Goal: Information Seeking & Learning: Learn about a topic

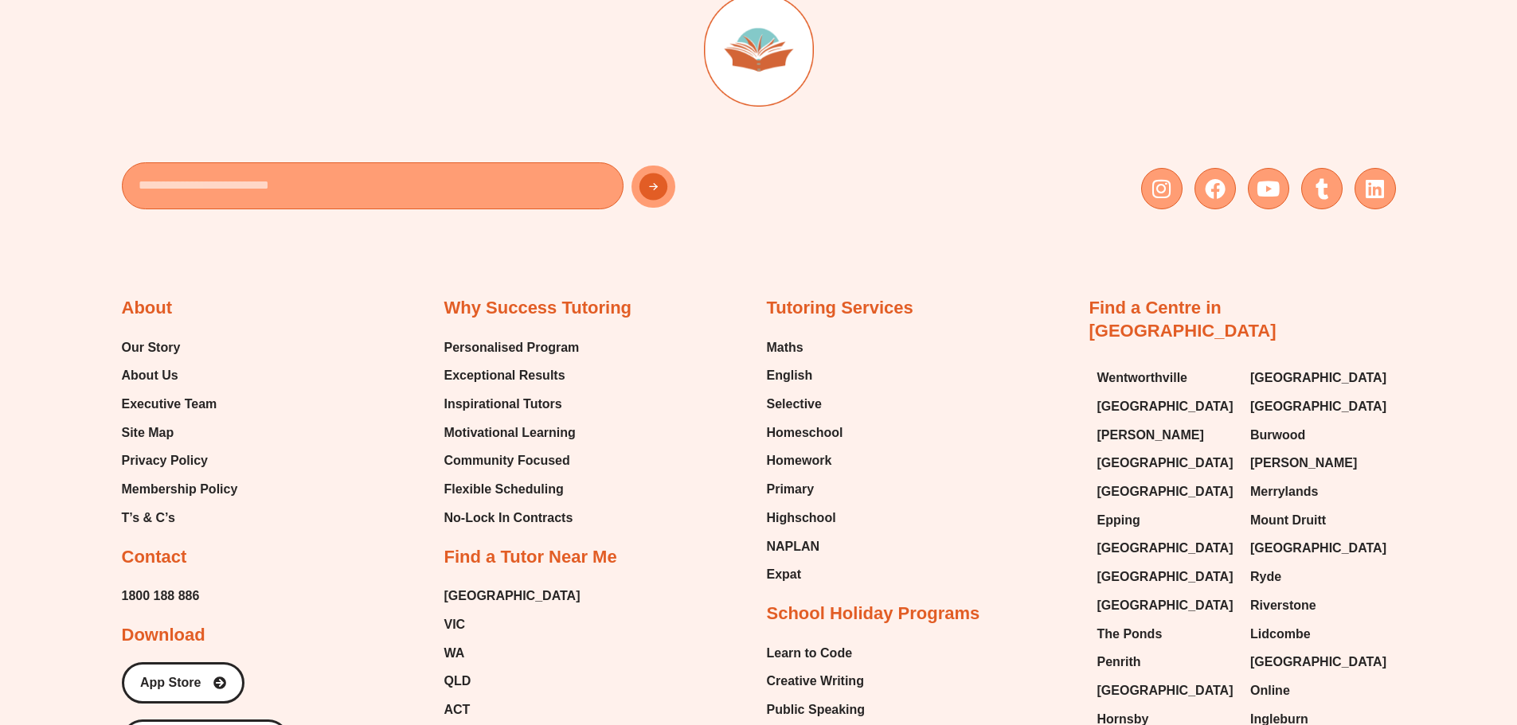
scroll to position [7167, 0]
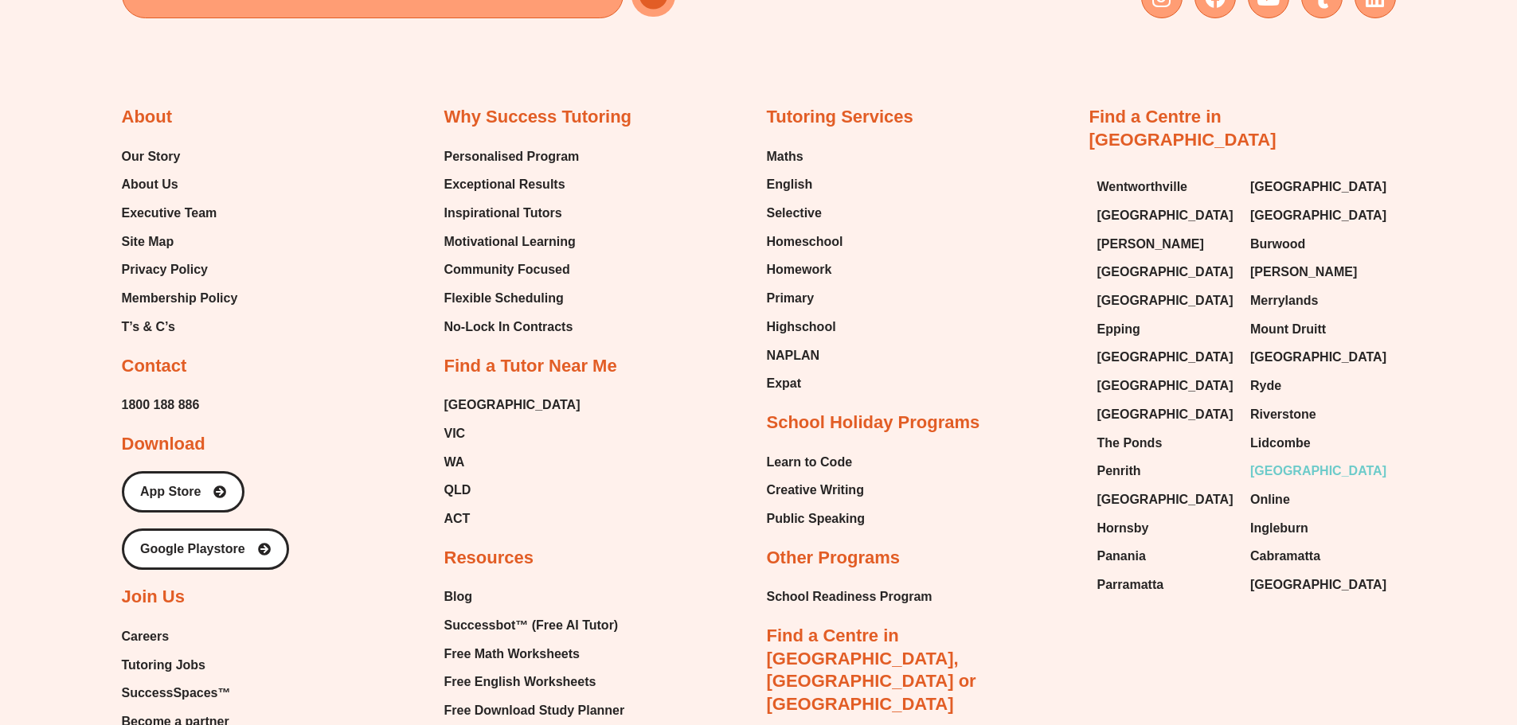
click at [1311, 459] on span "[GEOGRAPHIC_DATA]" at bounding box center [1318, 471] width 136 height 24
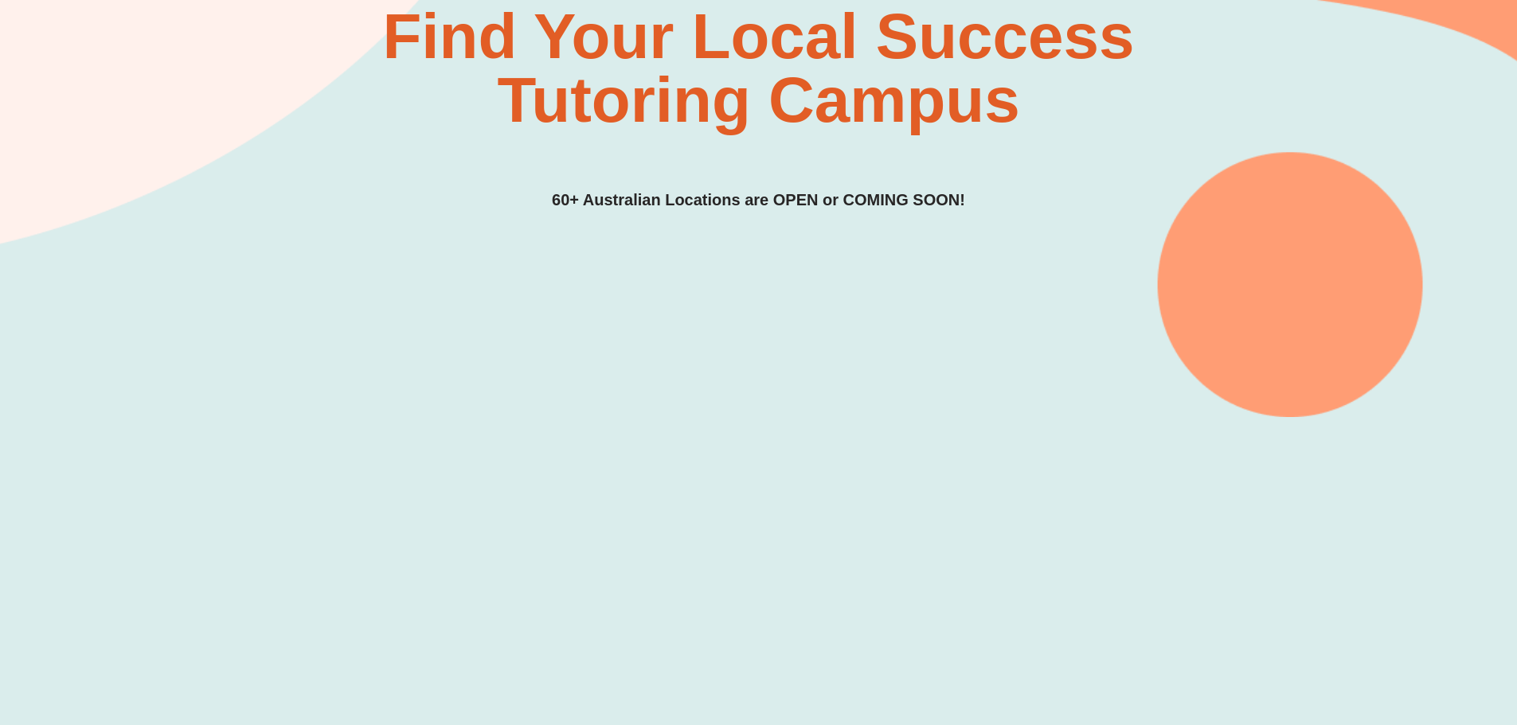
scroll to position [239, 0]
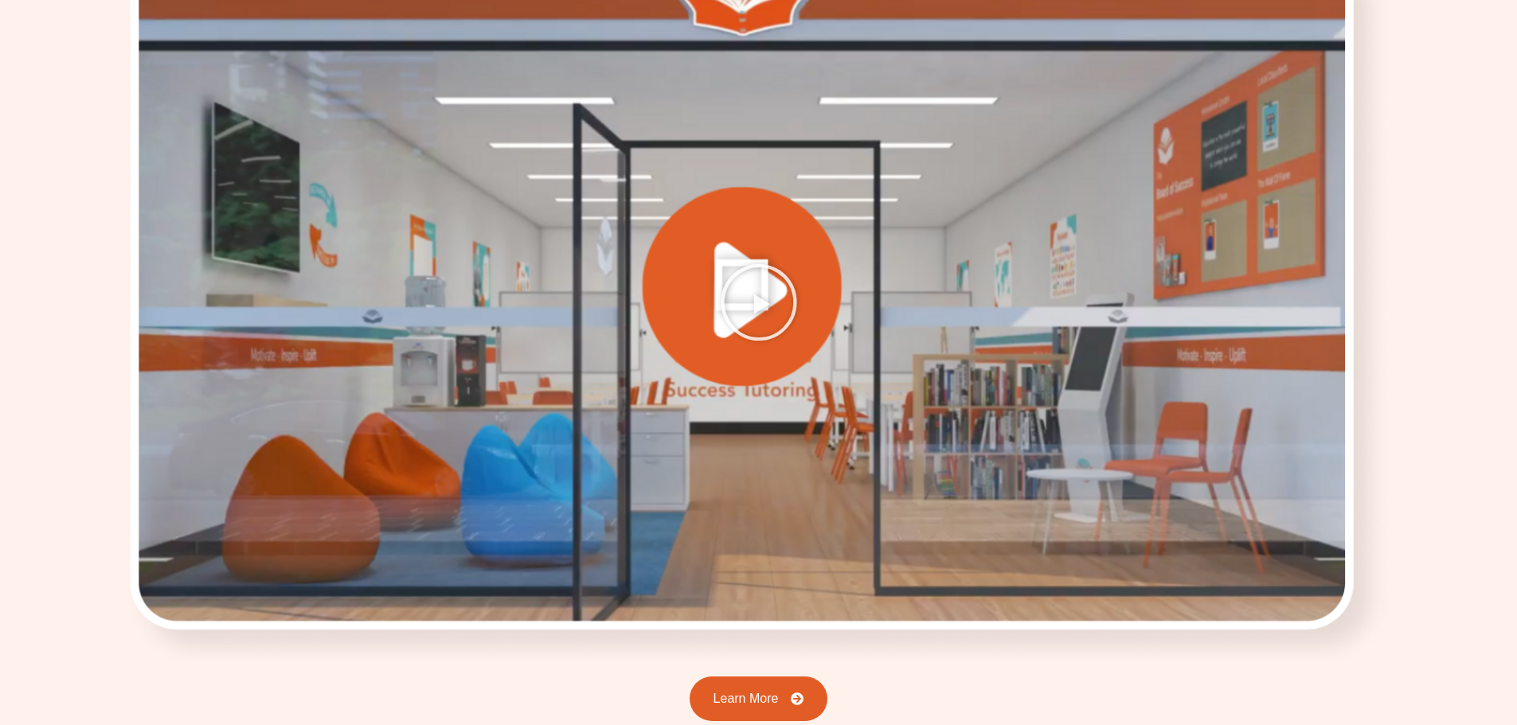
scroll to position [3262, 0]
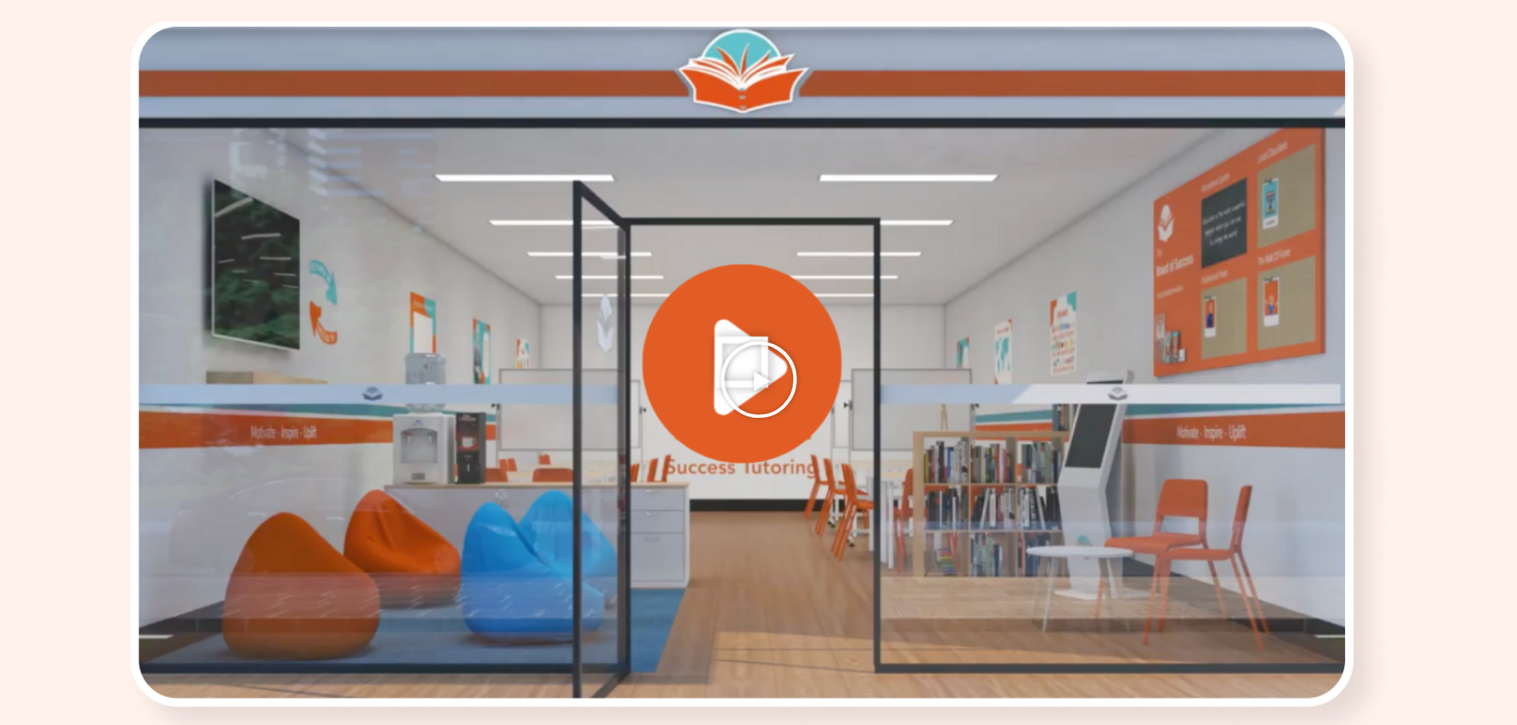
click at [755, 358] on icon "Play Video" at bounding box center [759, 380] width 80 height 80
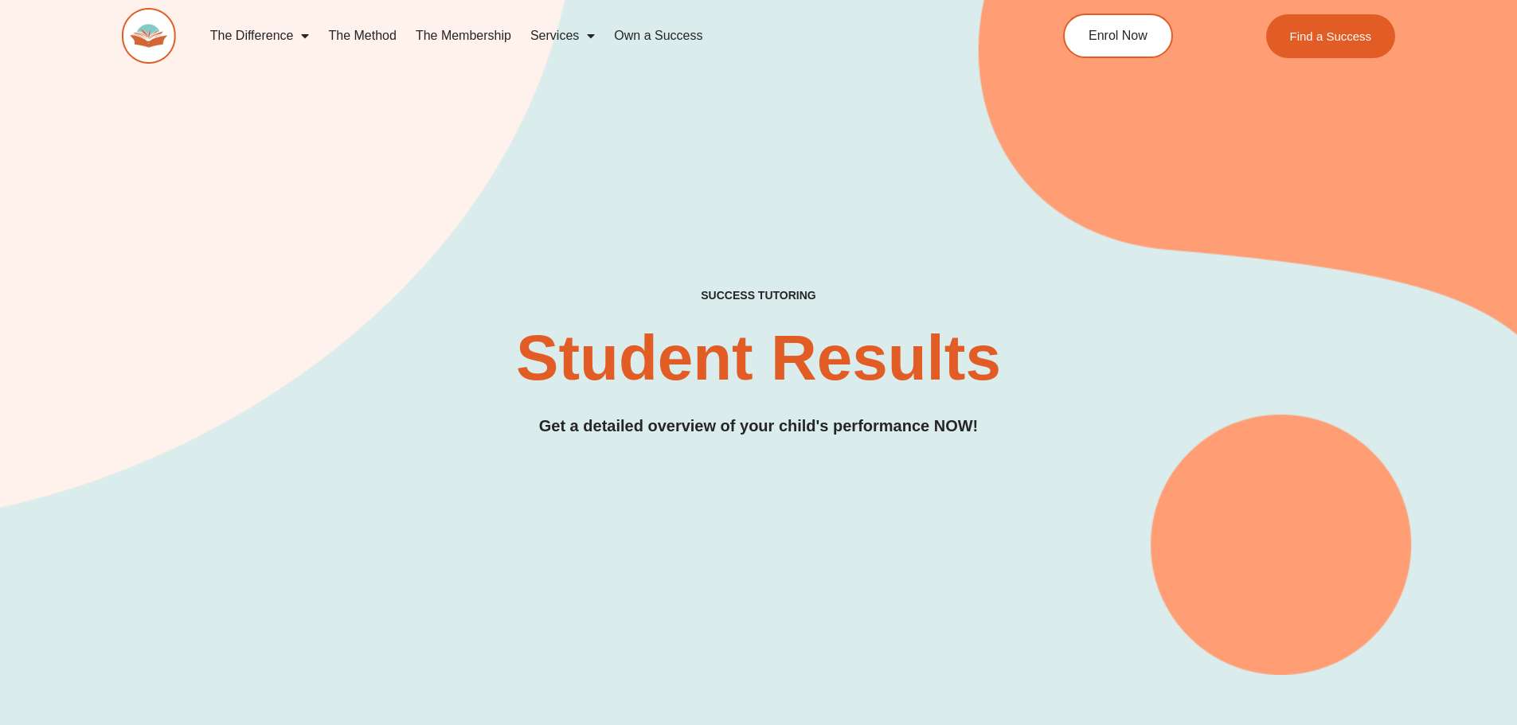
click at [468, 35] on link "The Membership" at bounding box center [463, 36] width 115 height 37
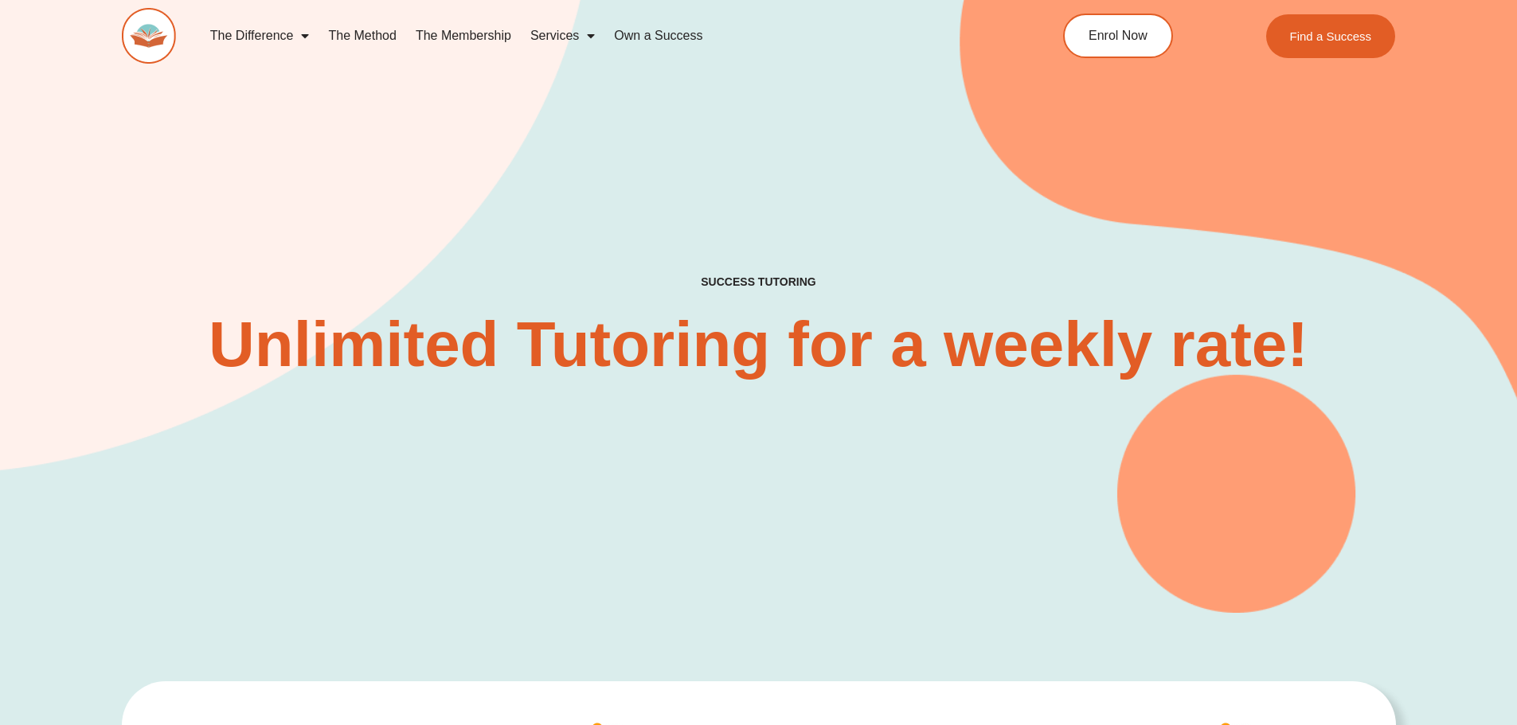
click at [434, 40] on link "The Membership" at bounding box center [463, 36] width 115 height 37
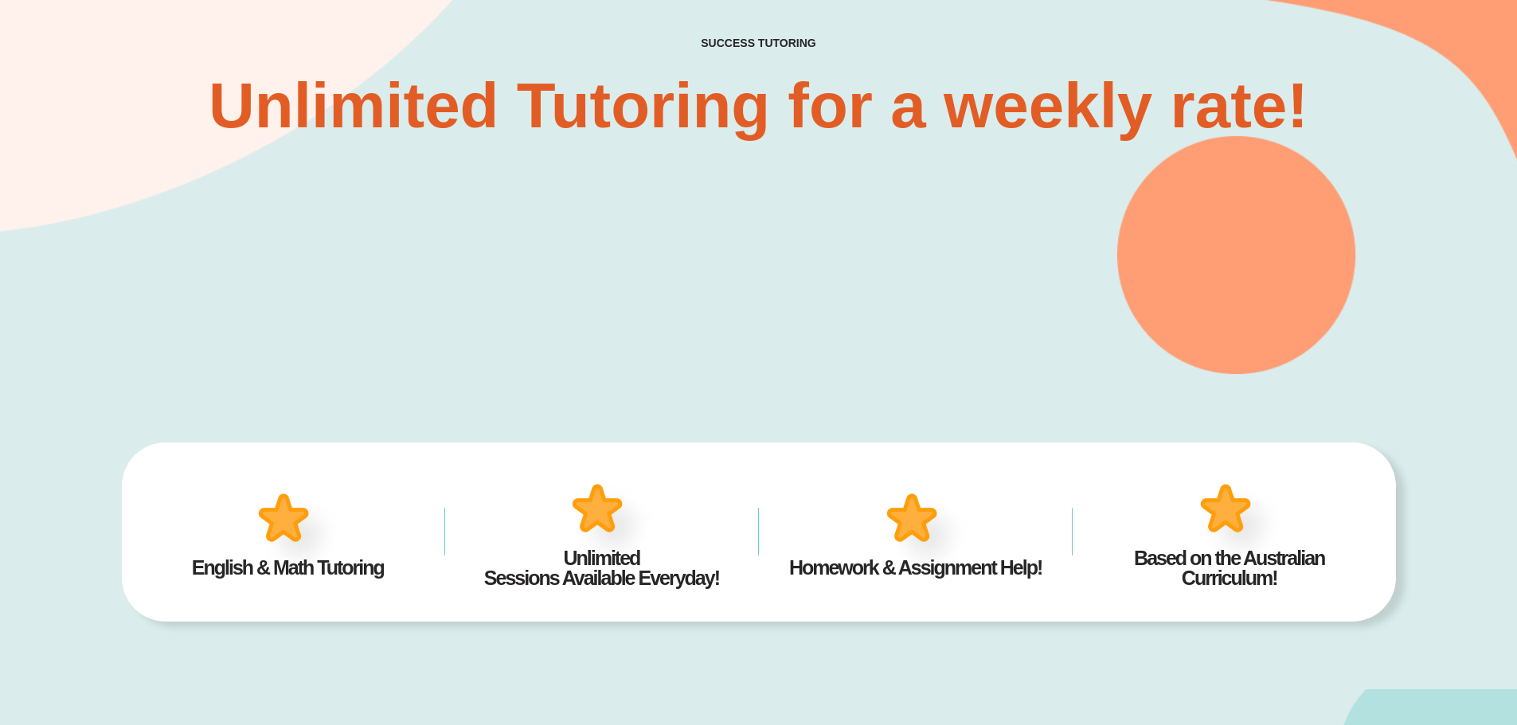
scroll to position [385, 0]
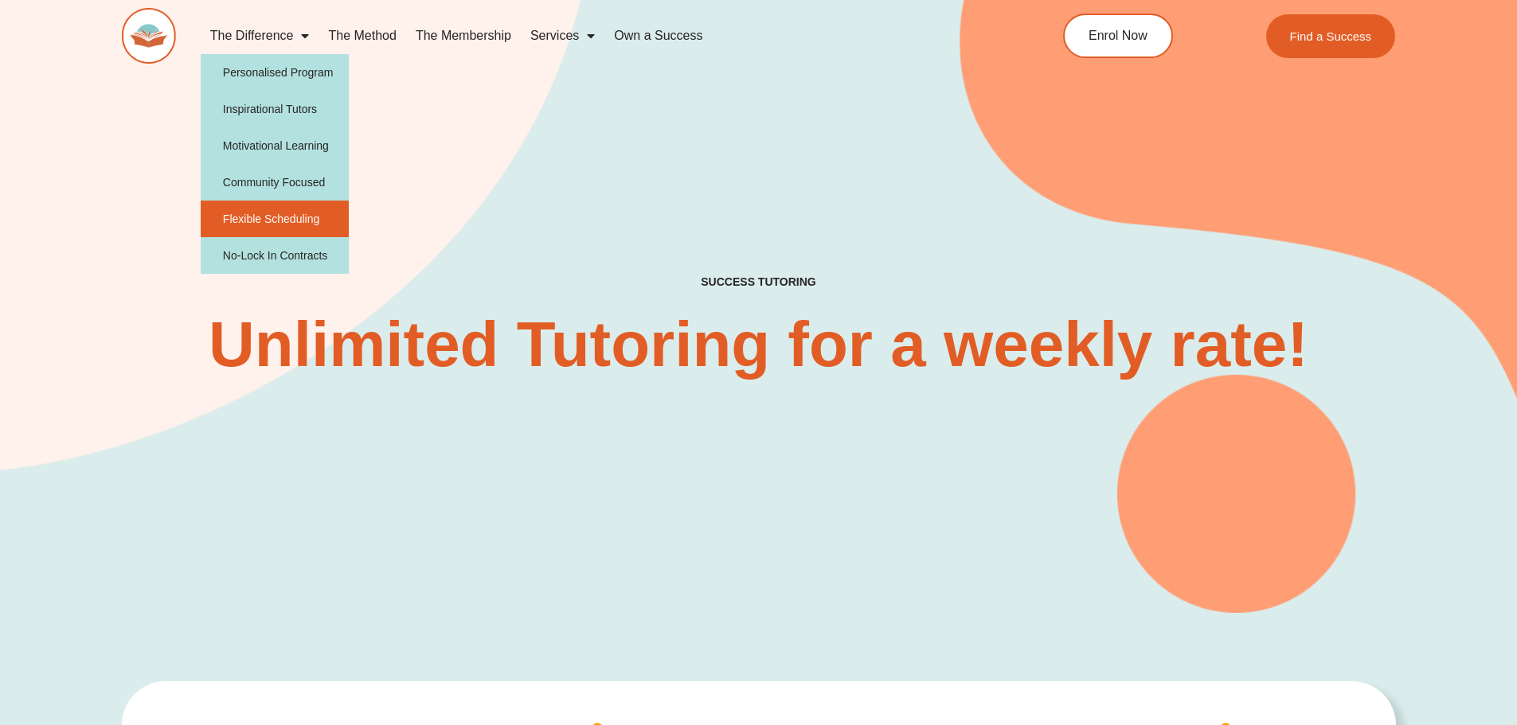
click at [299, 213] on link "Flexible Scheduling" at bounding box center [275, 219] width 149 height 37
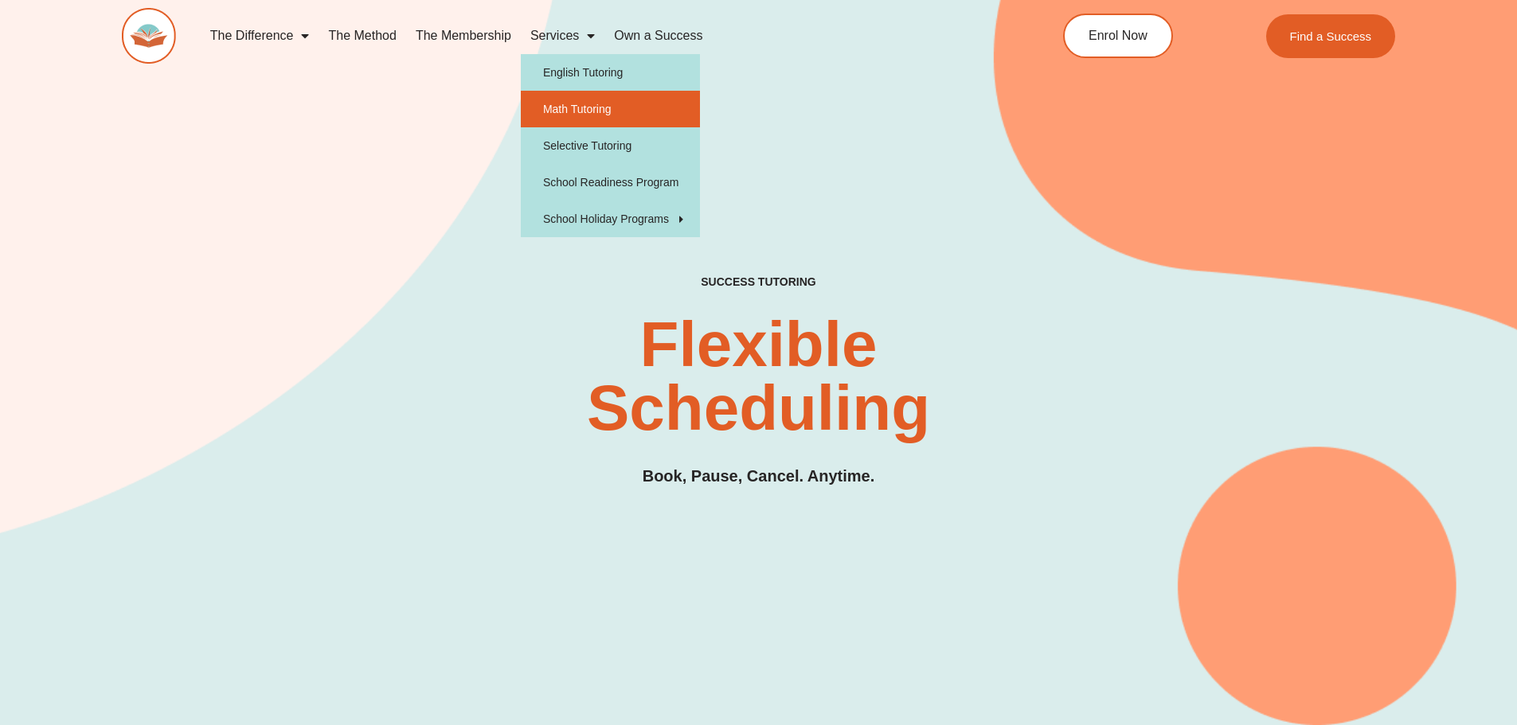
click at [563, 117] on link "Math Tutoring" at bounding box center [610, 109] width 179 height 37
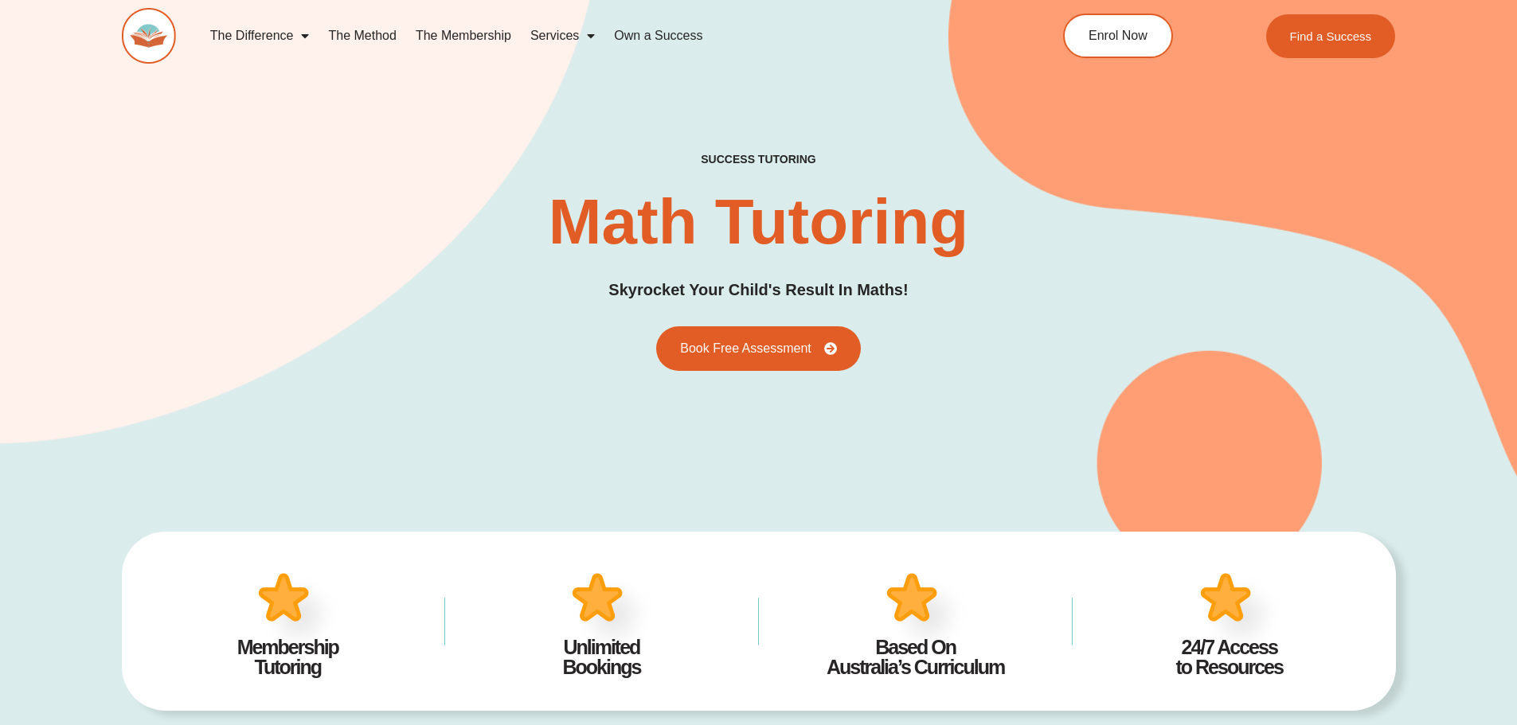
type input "*"
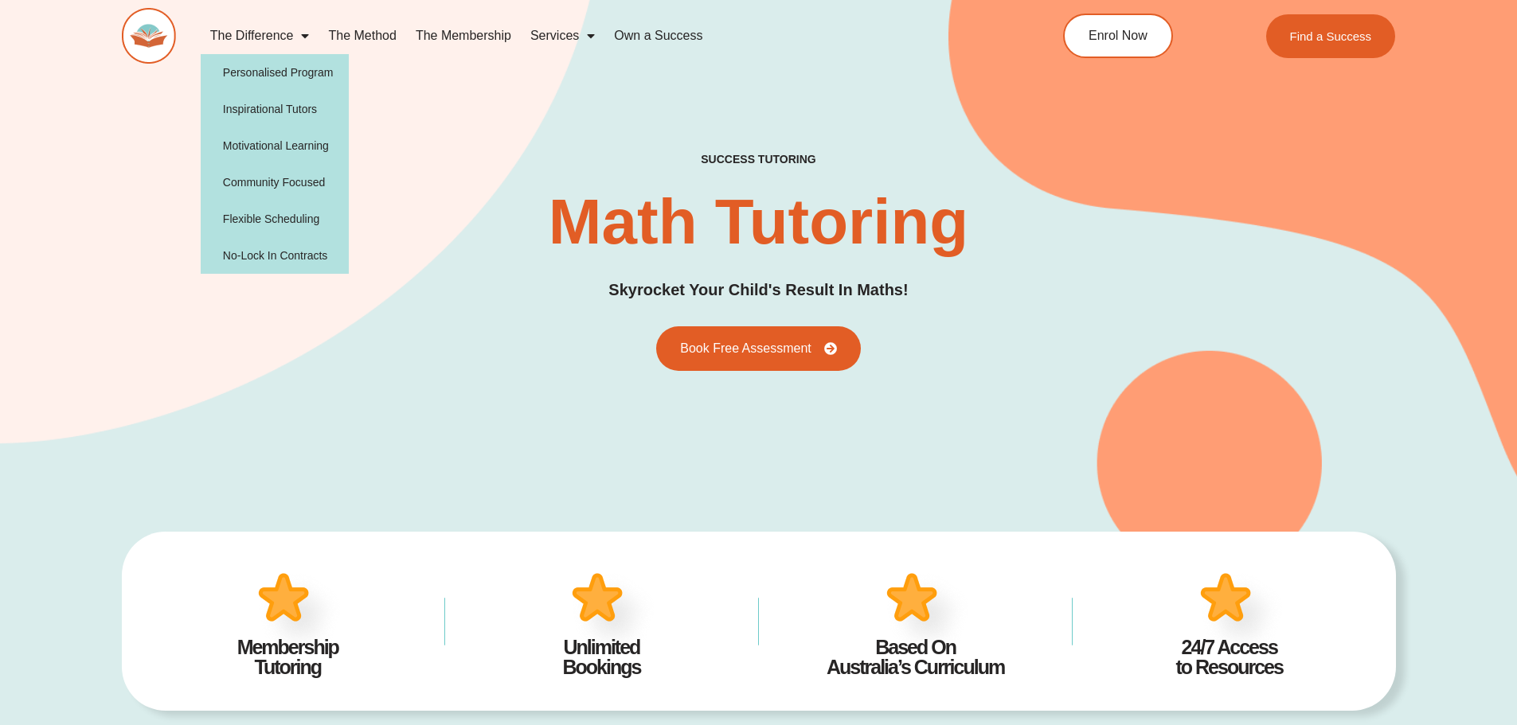
click at [242, 33] on link "The Difference" at bounding box center [260, 36] width 119 height 37
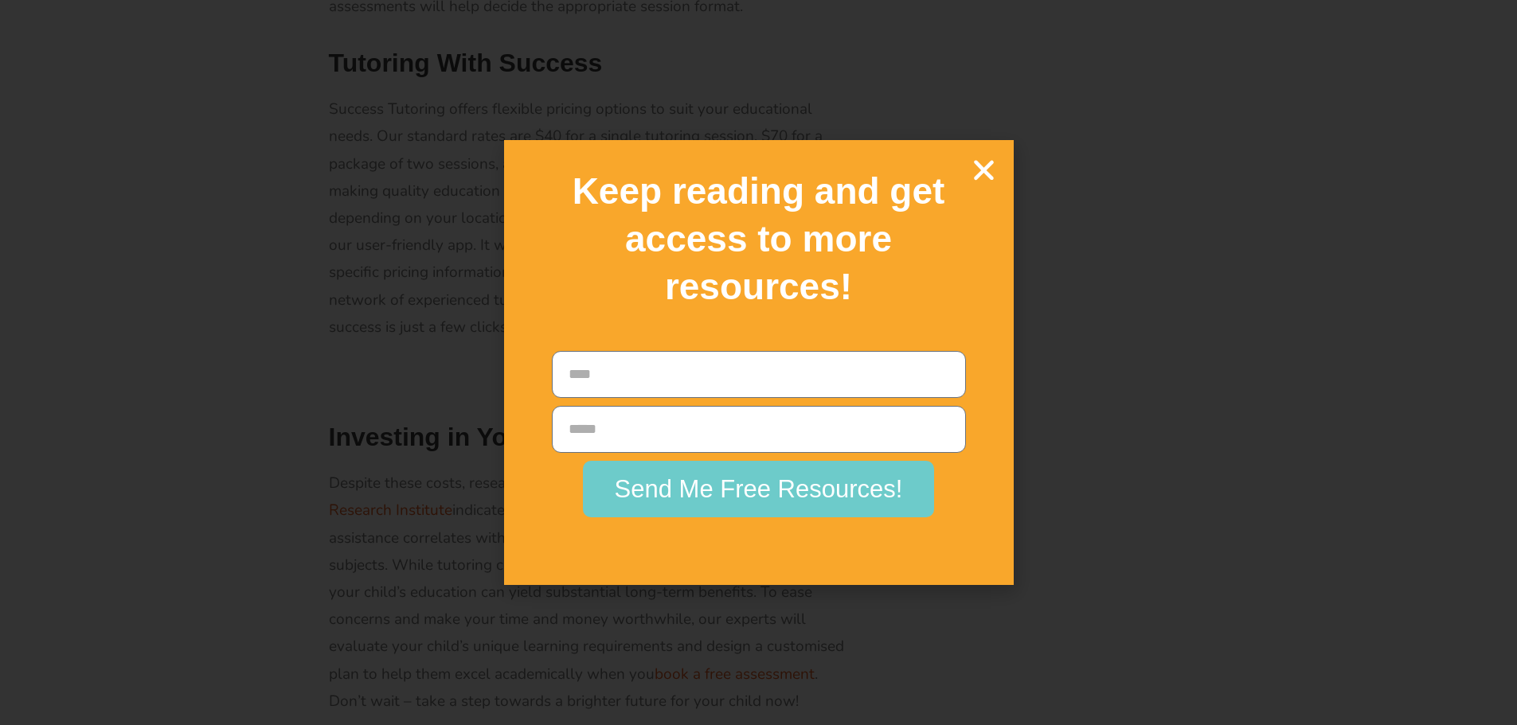
scroll to position [2149, 0]
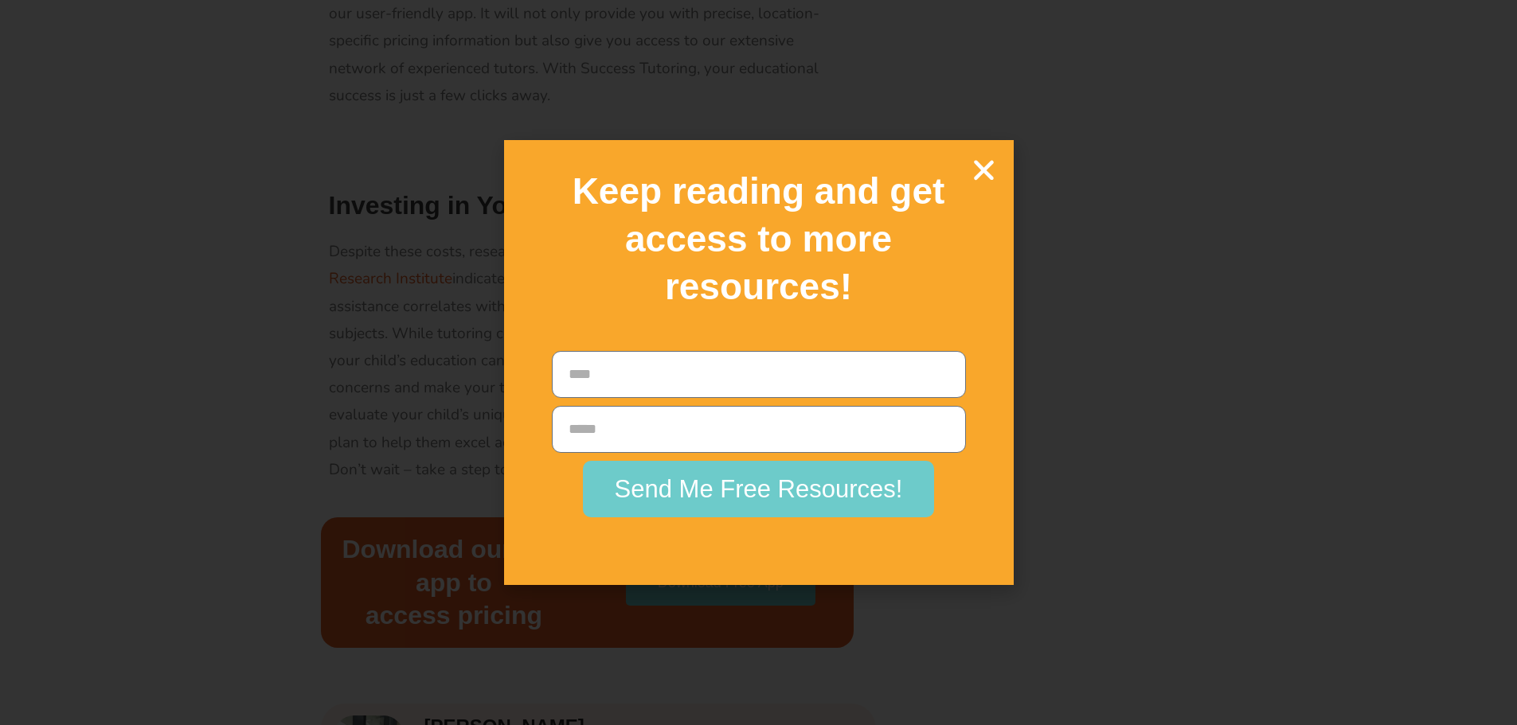
click at [976, 171] on icon "Close" at bounding box center [984, 170] width 28 height 28
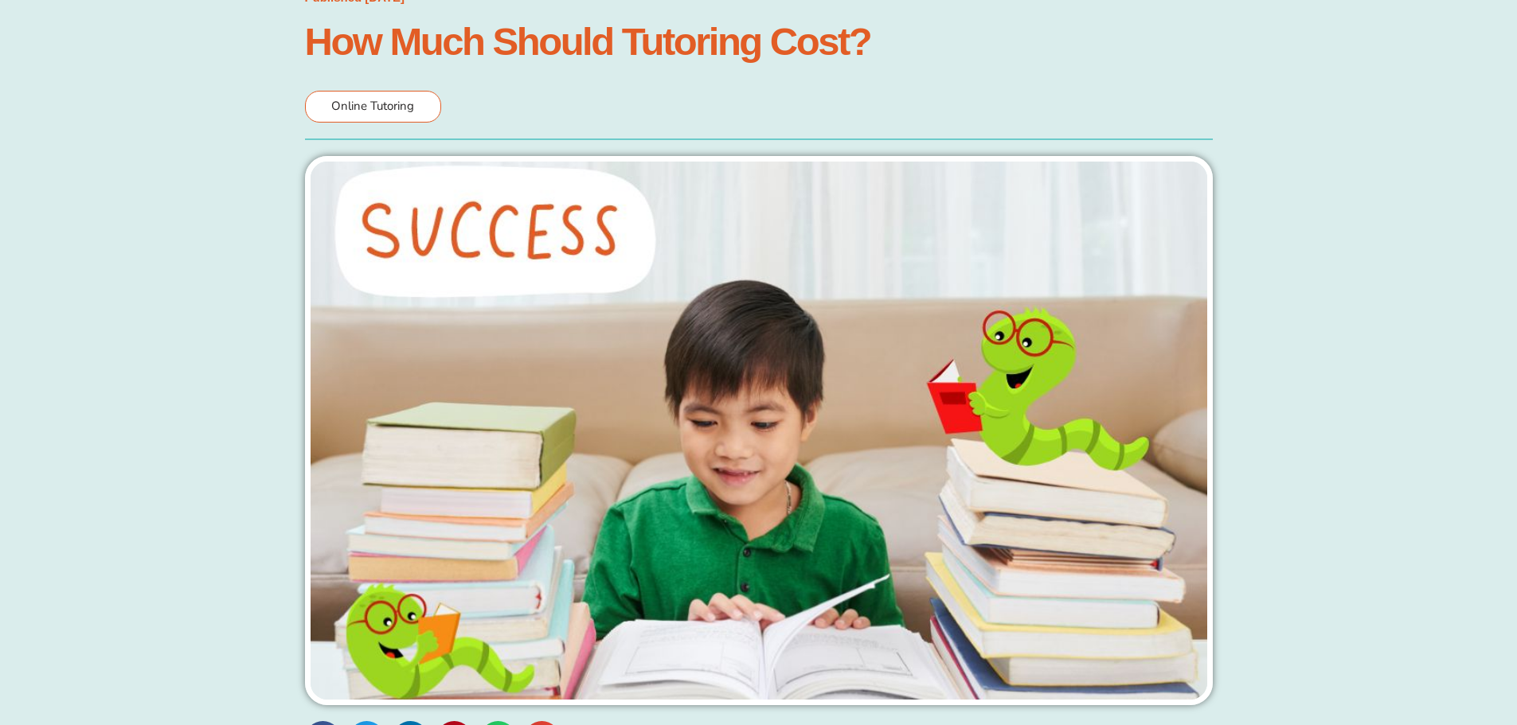
scroll to position [0, 0]
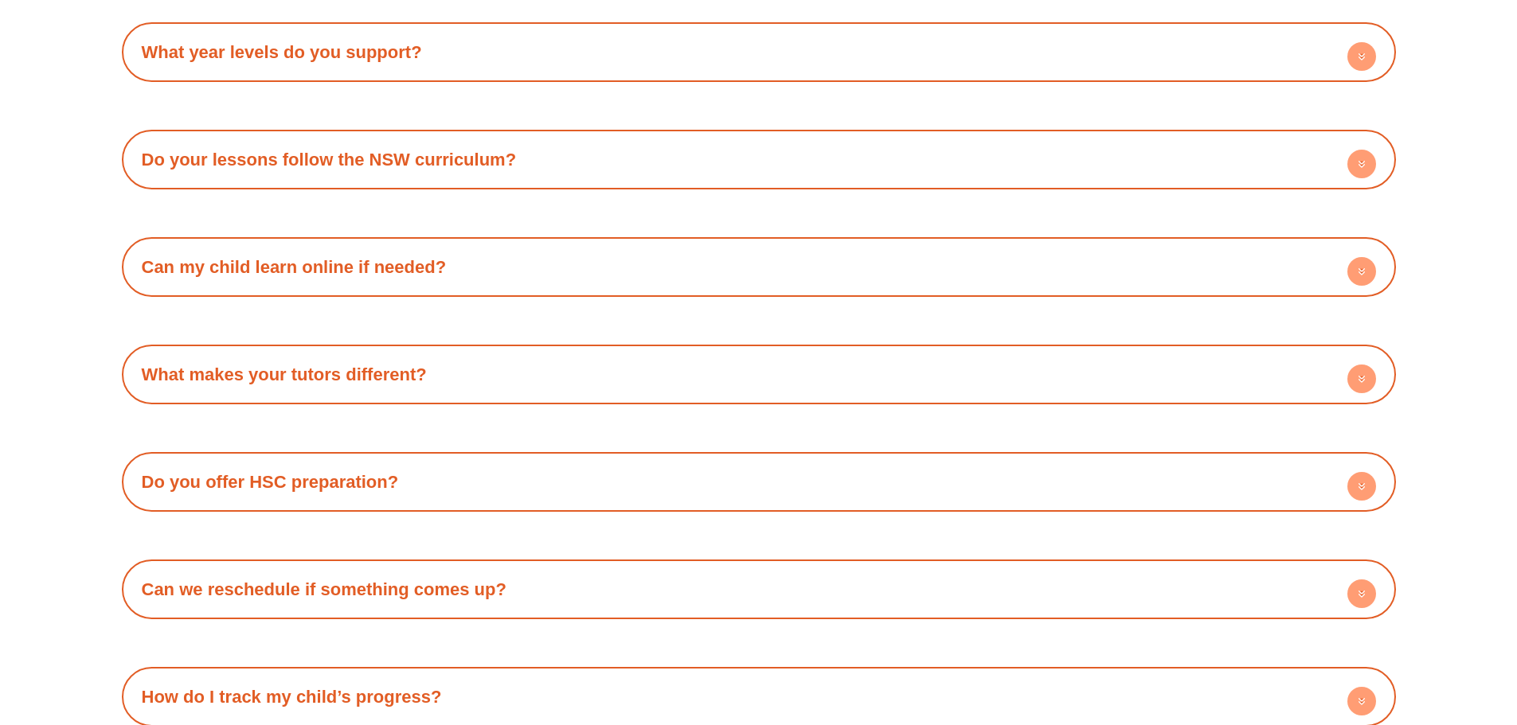
scroll to position [8760, 0]
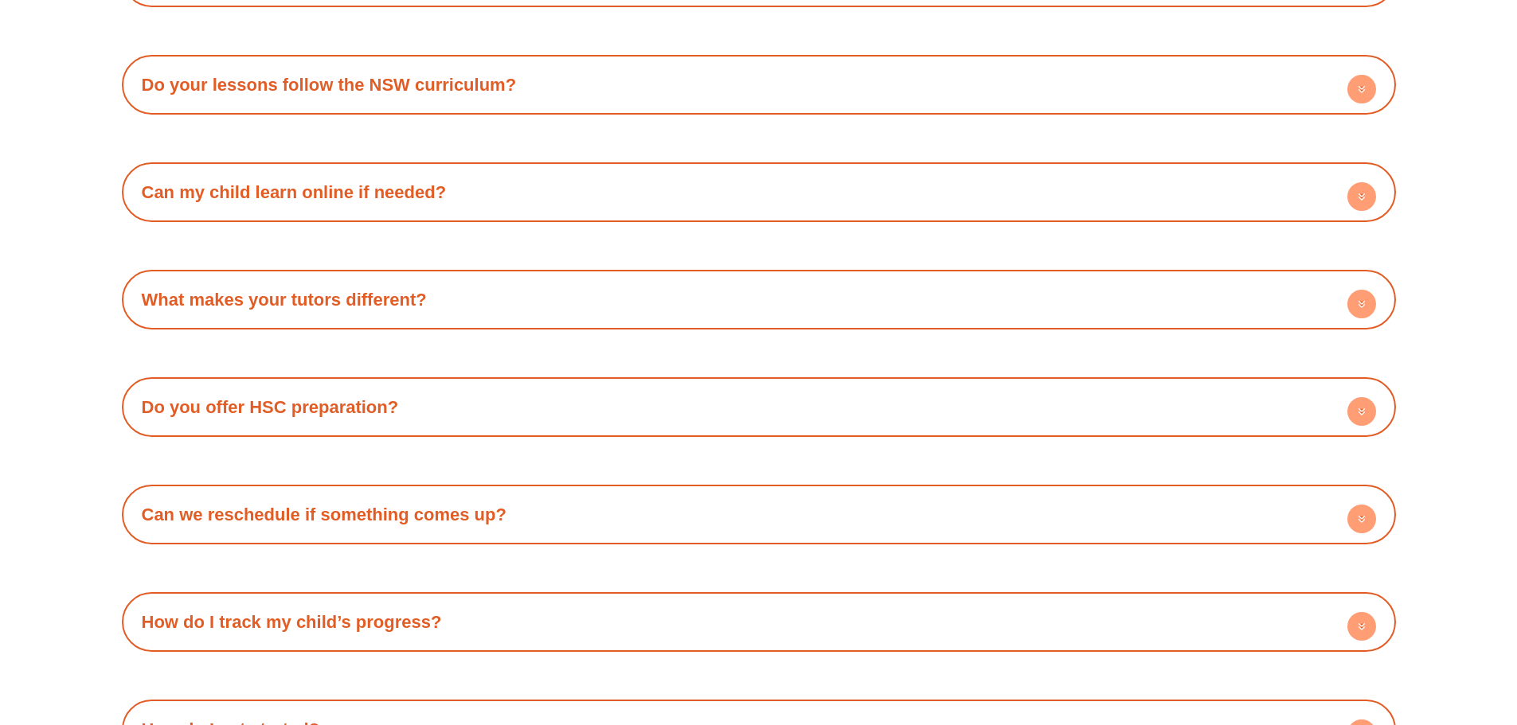
click at [1357, 182] on circle at bounding box center [1361, 196] width 29 height 29
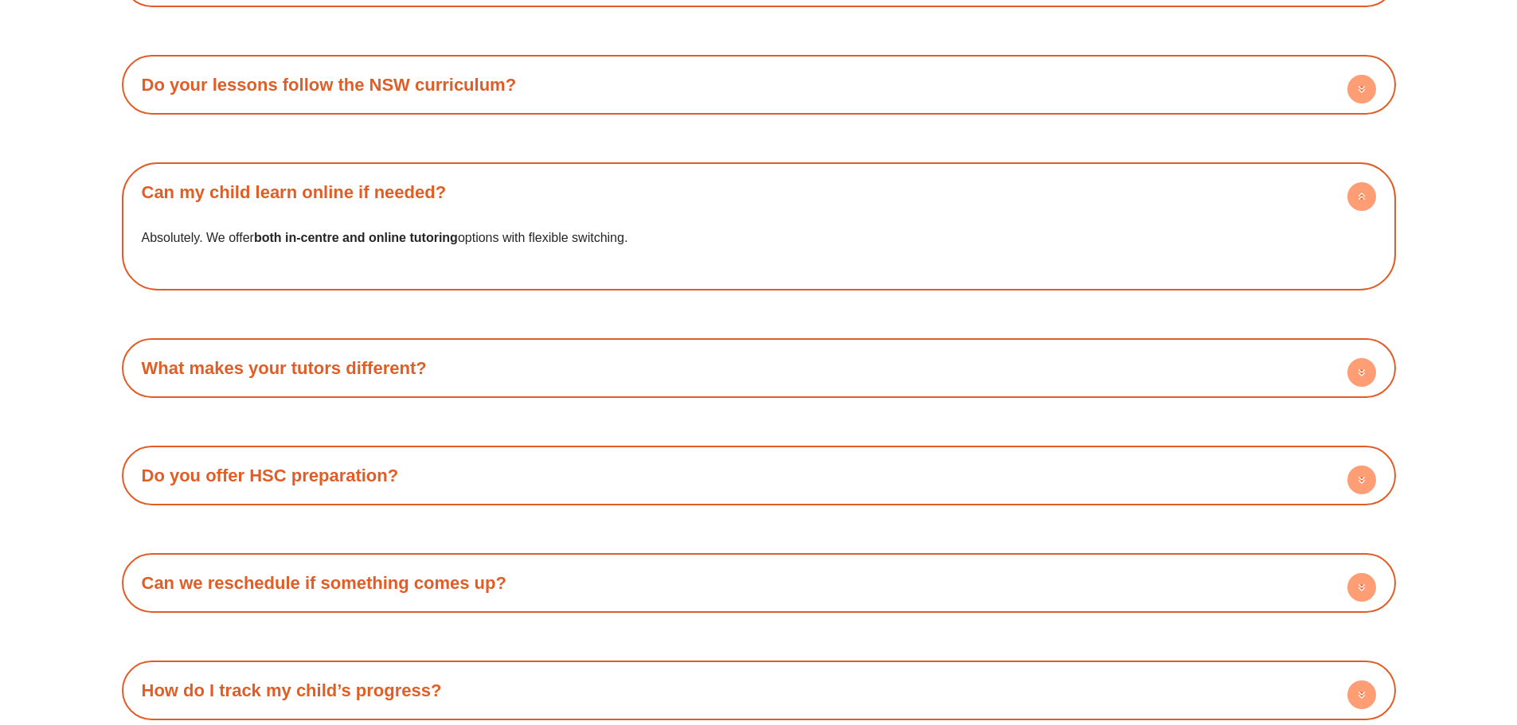
click at [1357, 466] on circle at bounding box center [1361, 480] width 29 height 29
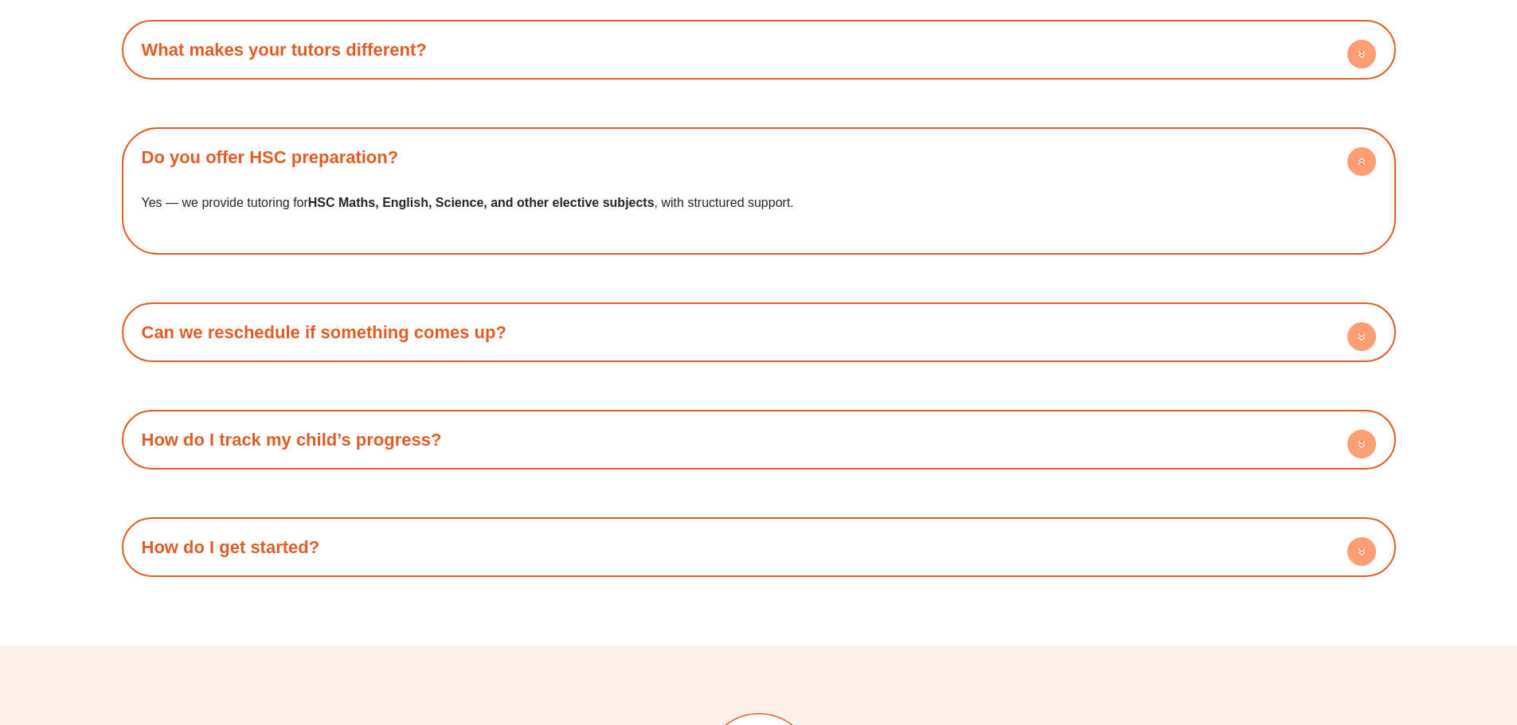
scroll to position [9158, 0]
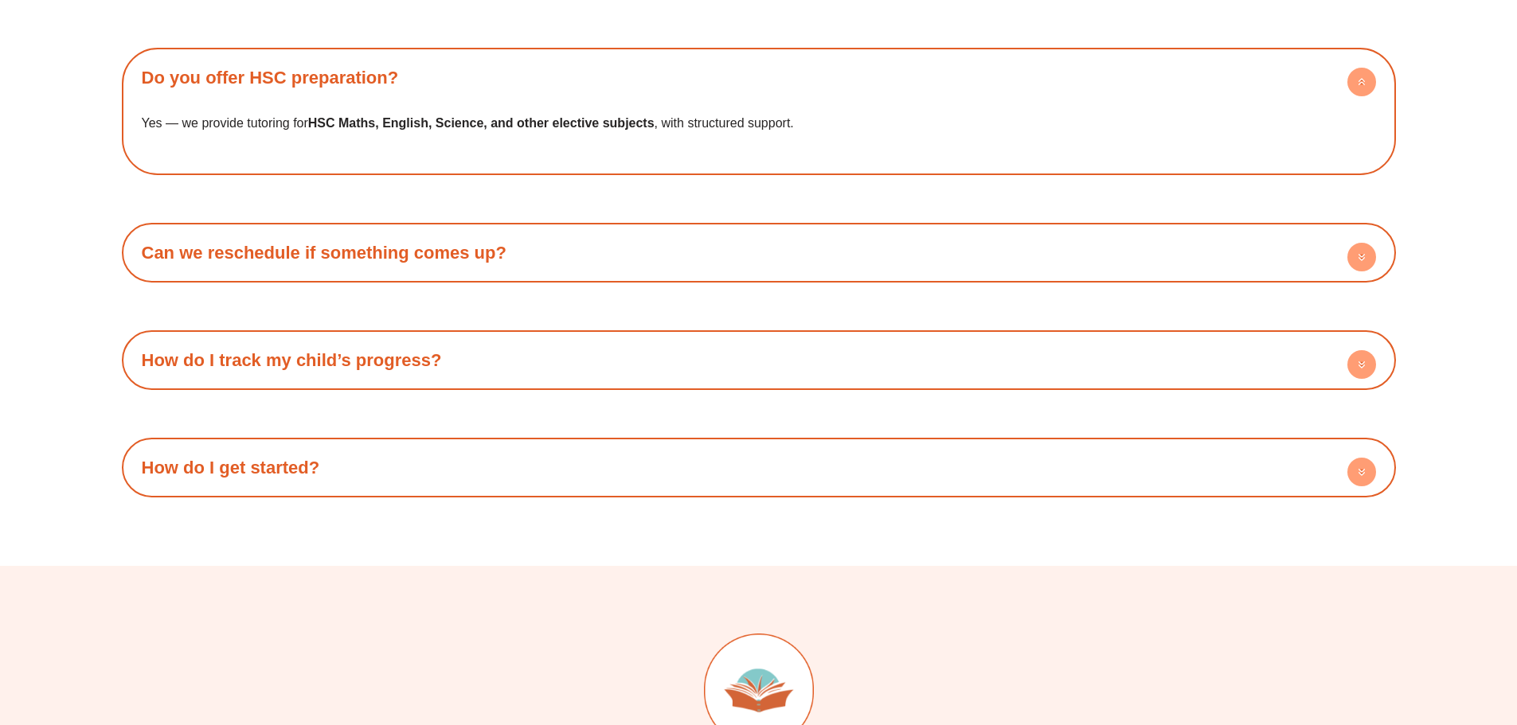
click at [1363, 366] on icon at bounding box center [1362, 367] width 6 height 2
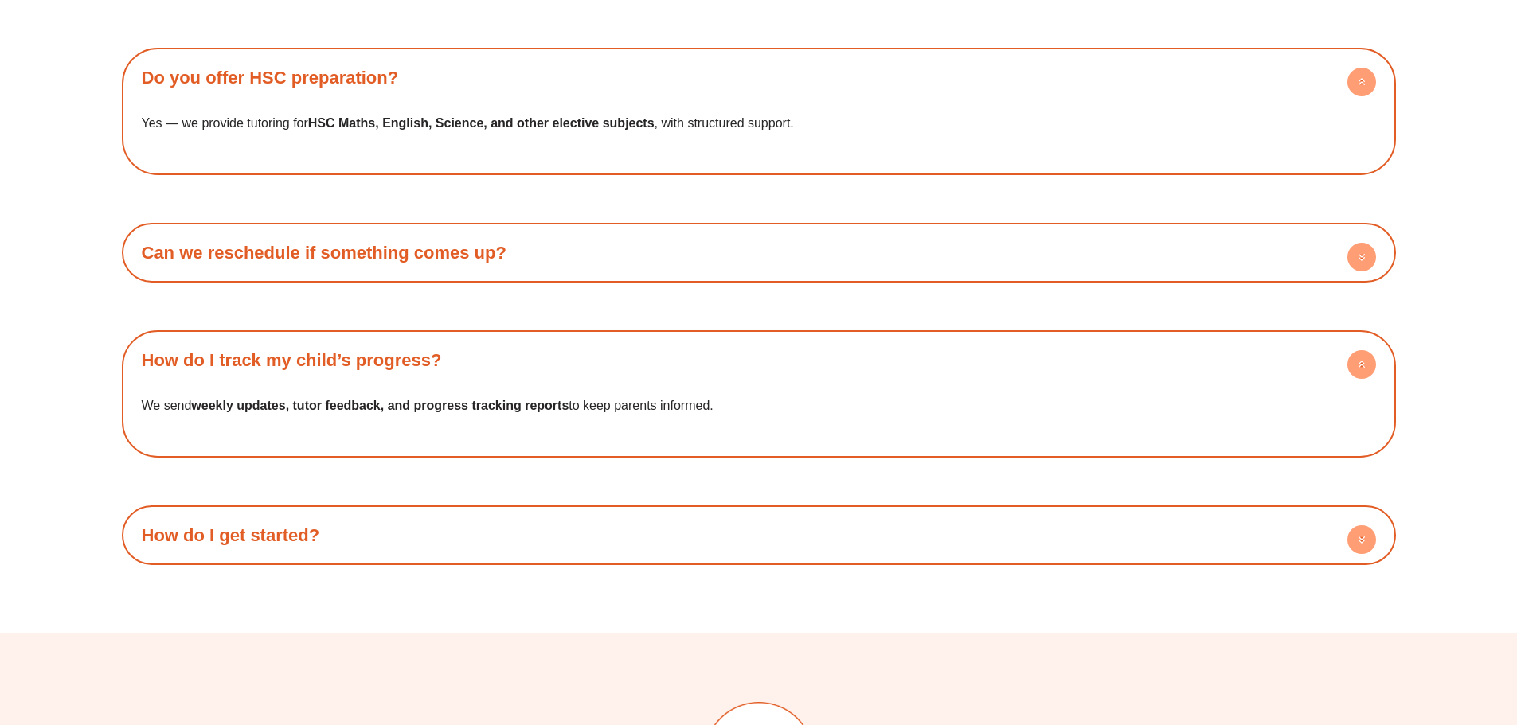
click at [1363, 365] on icon at bounding box center [1362, 366] width 6 height 2
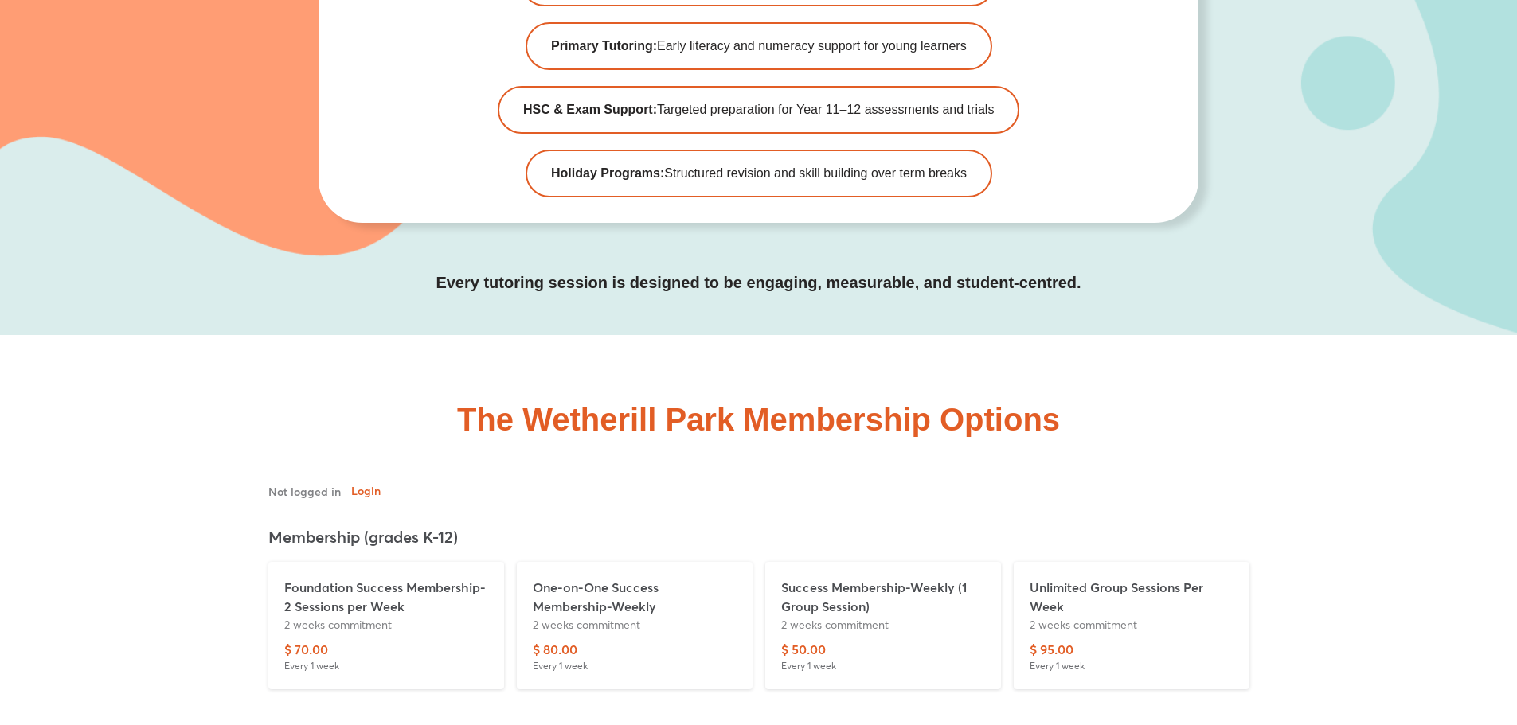
scroll to position [5415, 0]
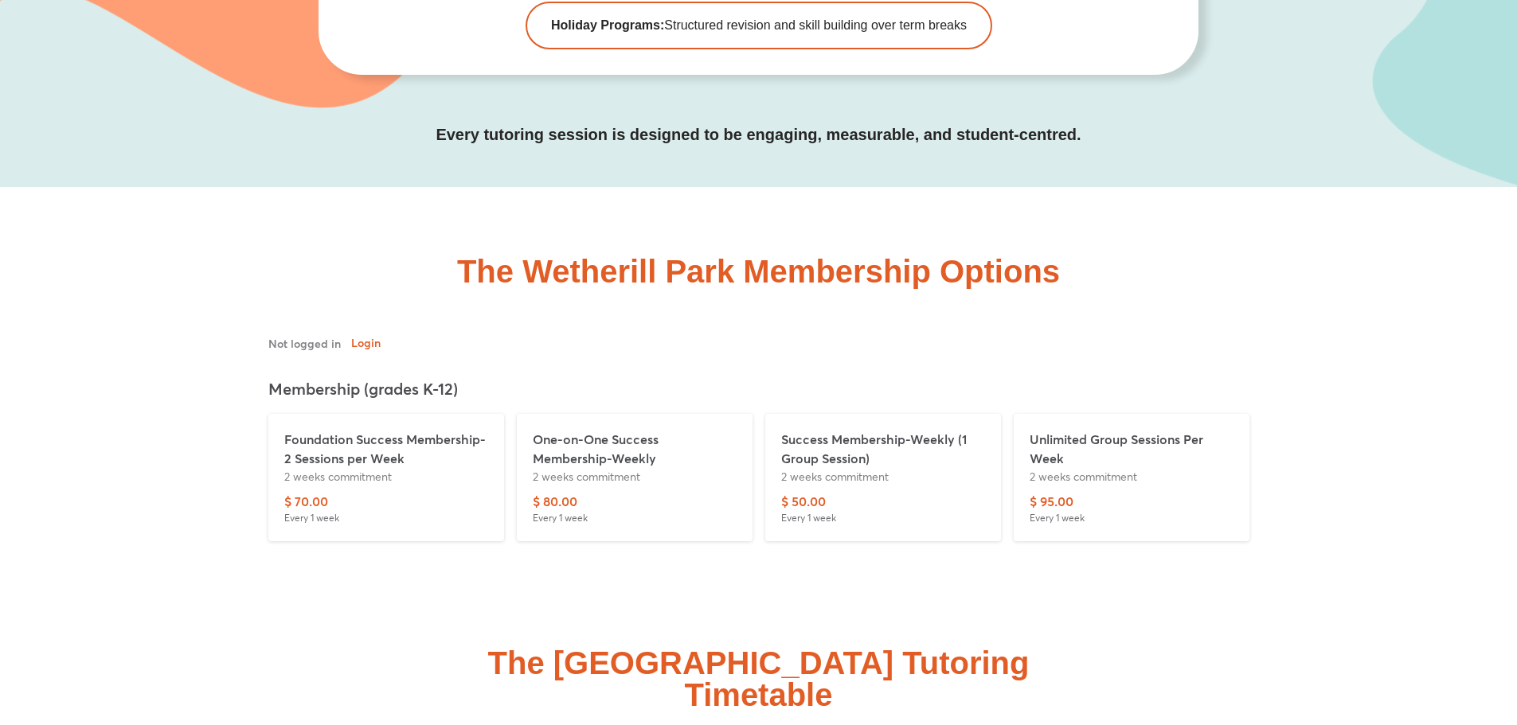
click at [874, 430] on p "Success Membership-Weekly (1 Group Session)" at bounding box center [883, 449] width 204 height 38
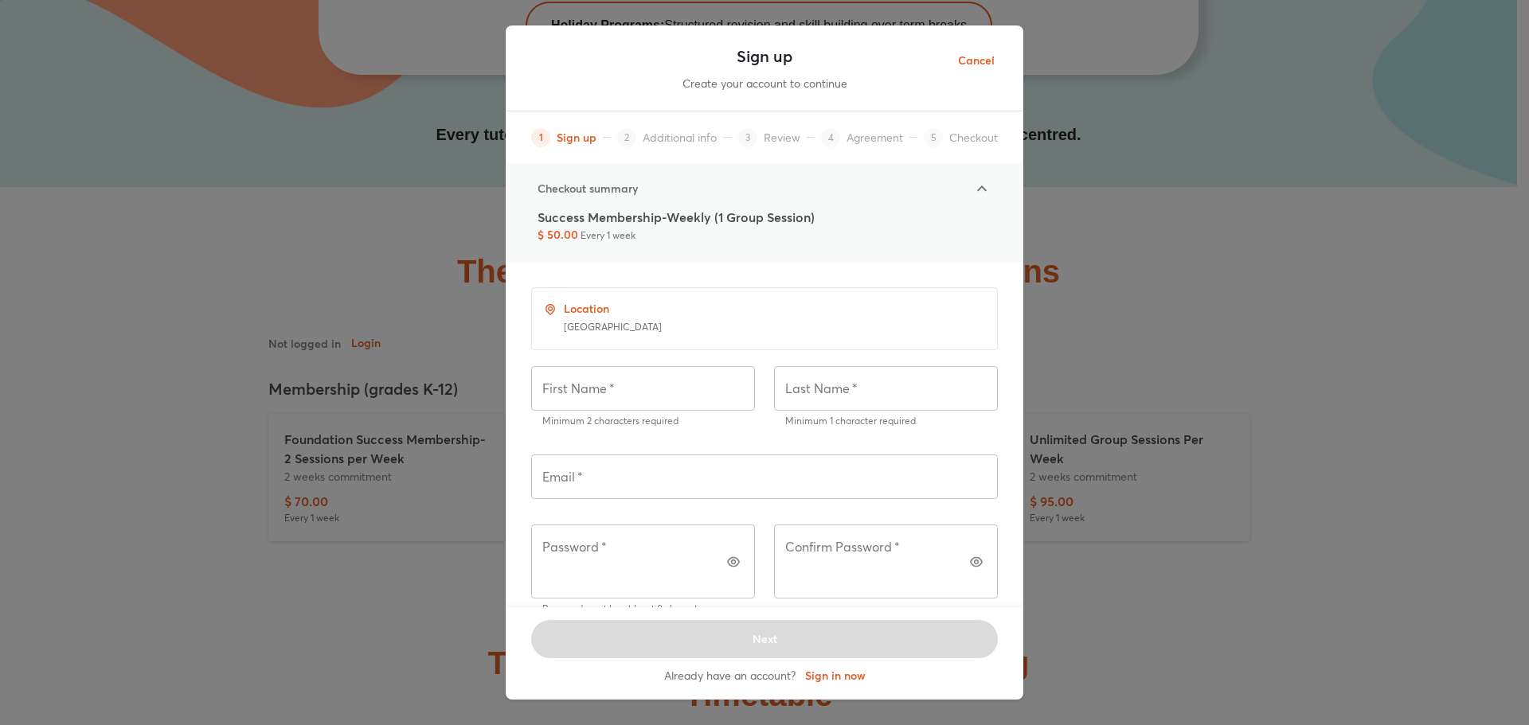
click at [981, 59] on span "Cancel" at bounding box center [976, 61] width 37 height 20
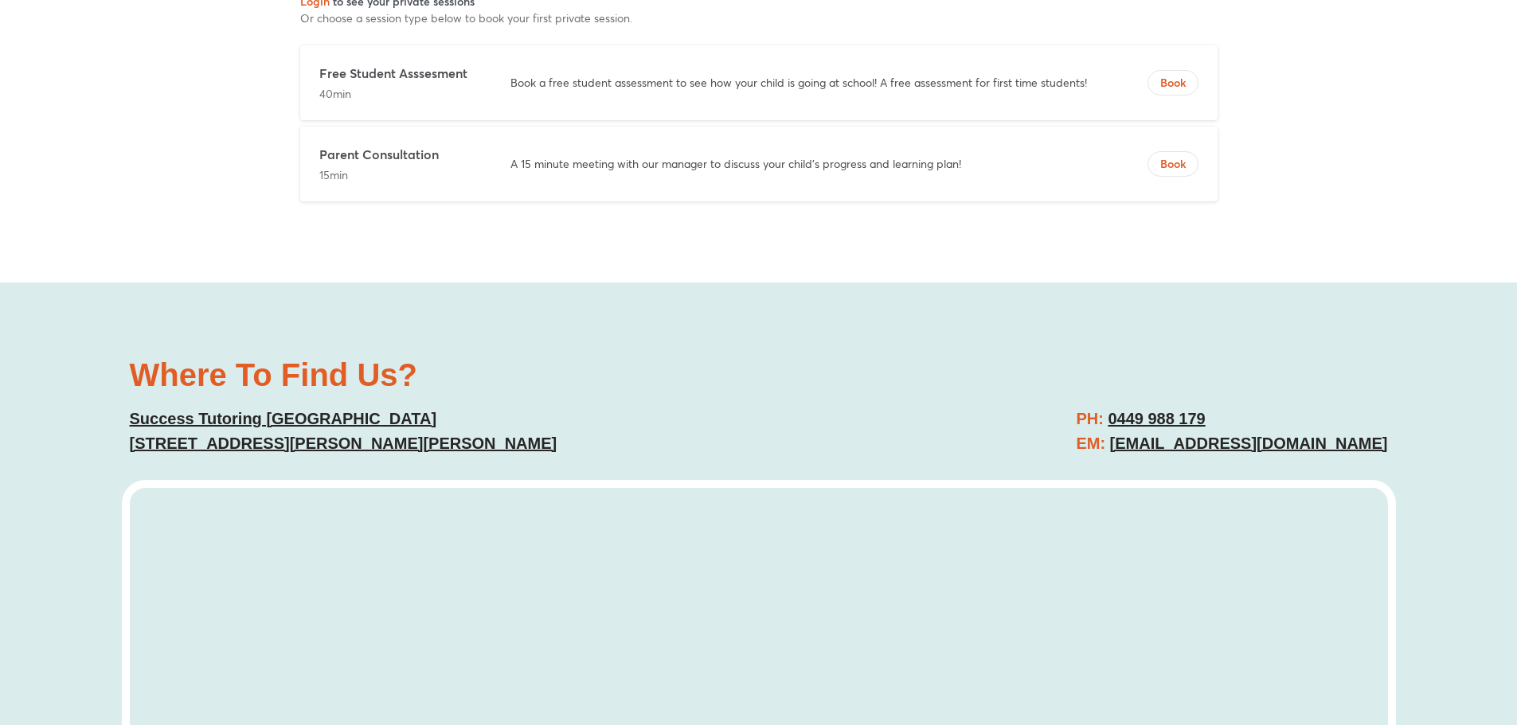
scroll to position [6450, 0]
